Goal: Check status: Check status

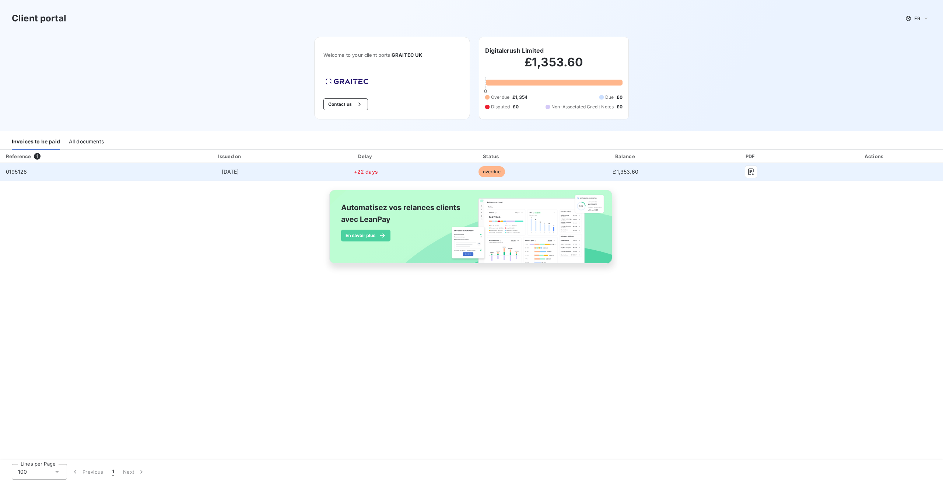
click at [90, 169] on td "0195128" at bounding box center [78, 172] width 156 height 18
click at [5, 168] on td "0195128" at bounding box center [78, 172] width 156 height 18
click at [498, 172] on span "overdue" at bounding box center [492, 171] width 27 height 11
click at [632, 175] on td "£1,353.60" at bounding box center [626, 172] width 140 height 18
click at [879, 169] on td at bounding box center [874, 172] width 137 height 18
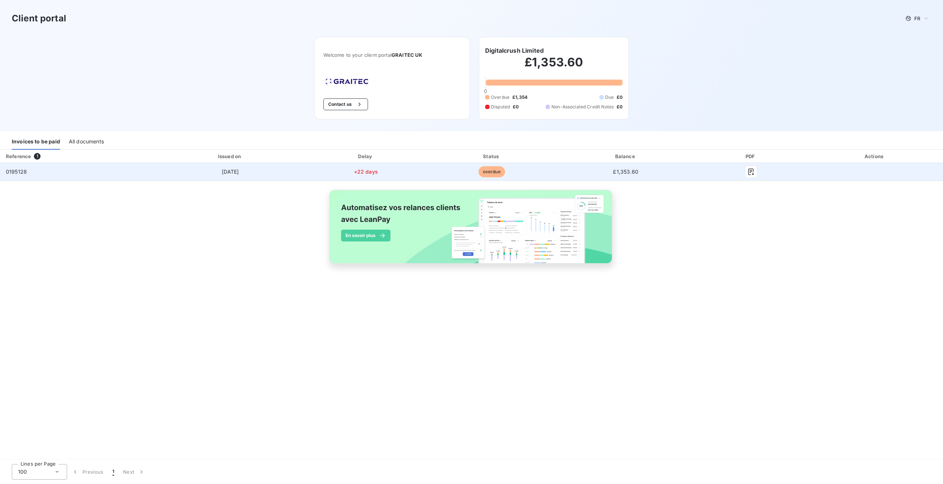
click at [879, 169] on td at bounding box center [874, 172] width 137 height 18
click at [101, 171] on td "0195128" at bounding box center [78, 172] width 156 height 18
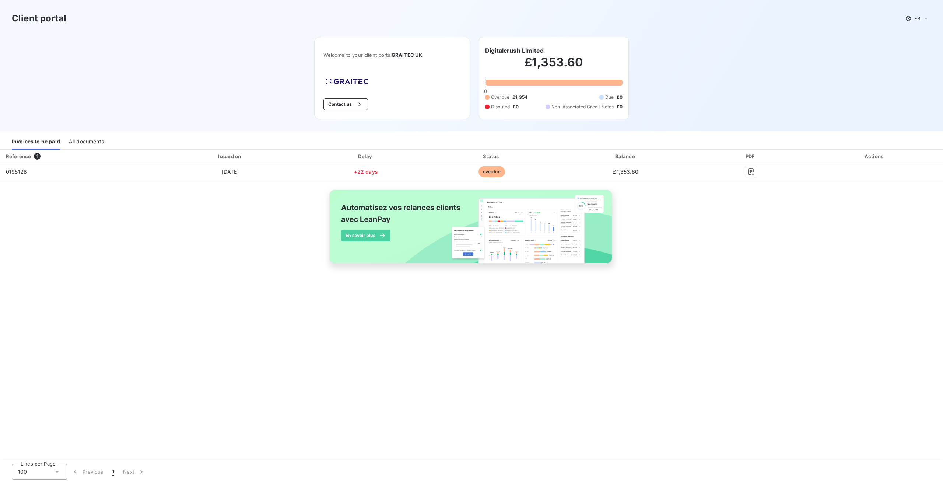
click at [25, 141] on div "Invoices to be paid" at bounding box center [36, 141] width 48 height 15
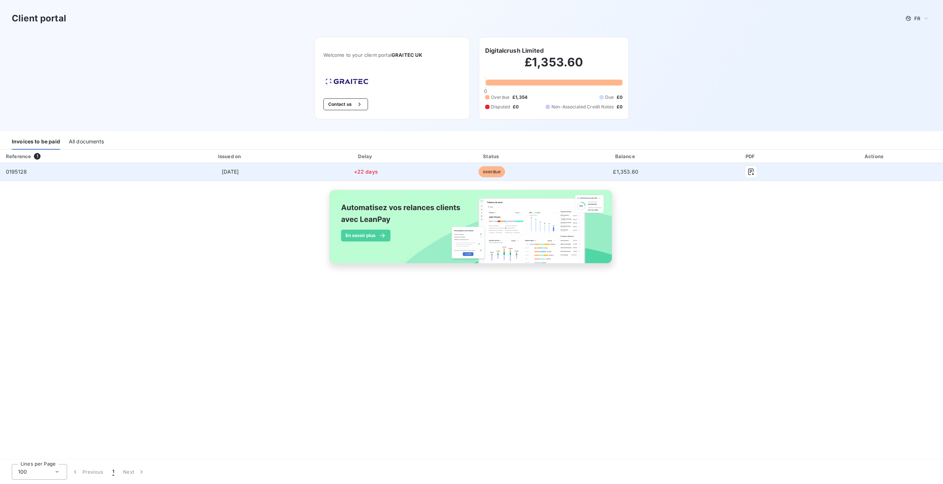
click at [493, 174] on span "overdue" at bounding box center [492, 171] width 27 height 11
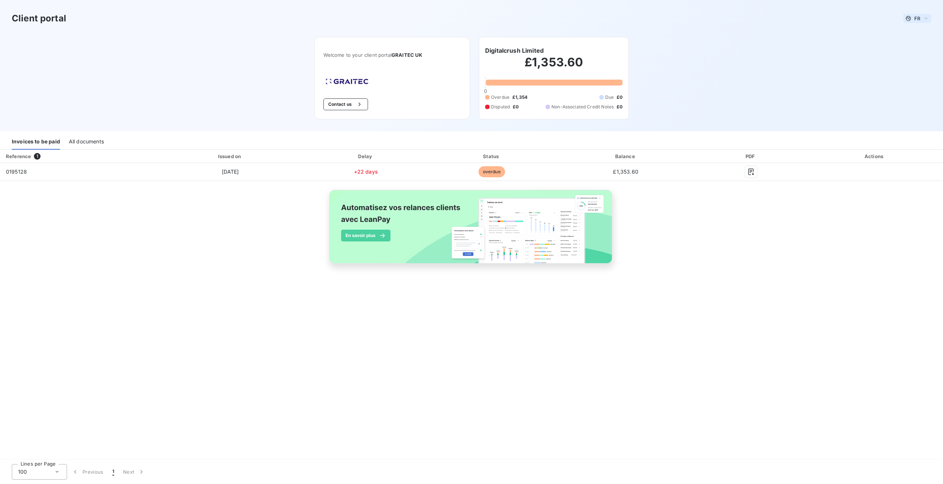
click at [927, 17] on icon at bounding box center [926, 18] width 6 height 7
click at [925, 47] on span "English" at bounding box center [918, 47] width 17 height 7
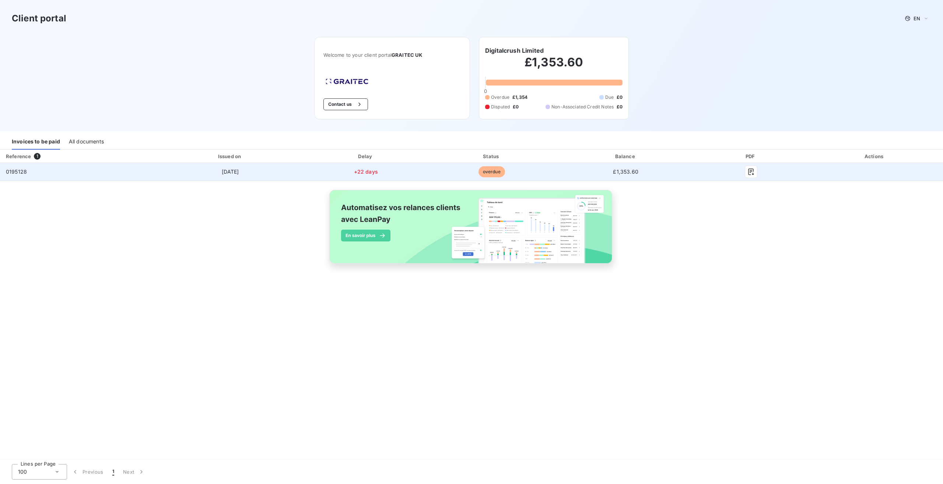
click at [511, 175] on td "overdue" at bounding box center [491, 172] width 129 height 18
click at [208, 169] on td "[DATE]" at bounding box center [230, 172] width 148 height 18
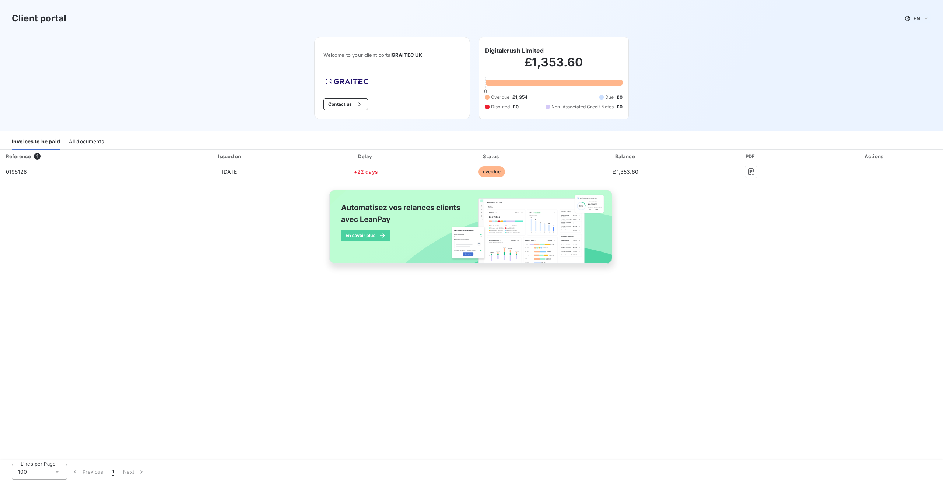
click at [228, 269] on div "Reference 1 Issued on Delay Status Balance PDF Actions 0195128 [DATE] +22 days …" at bounding box center [471, 215] width 943 height 131
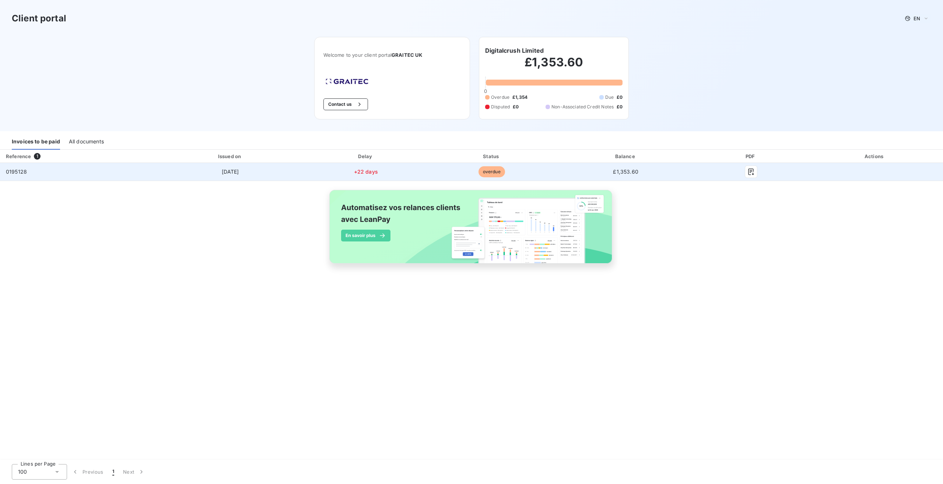
click at [630, 176] on td "£1,353.60" at bounding box center [626, 172] width 140 height 18
click at [565, 169] on td "£1,353.60" at bounding box center [626, 172] width 140 height 18
